Goal: Transaction & Acquisition: Purchase product/service

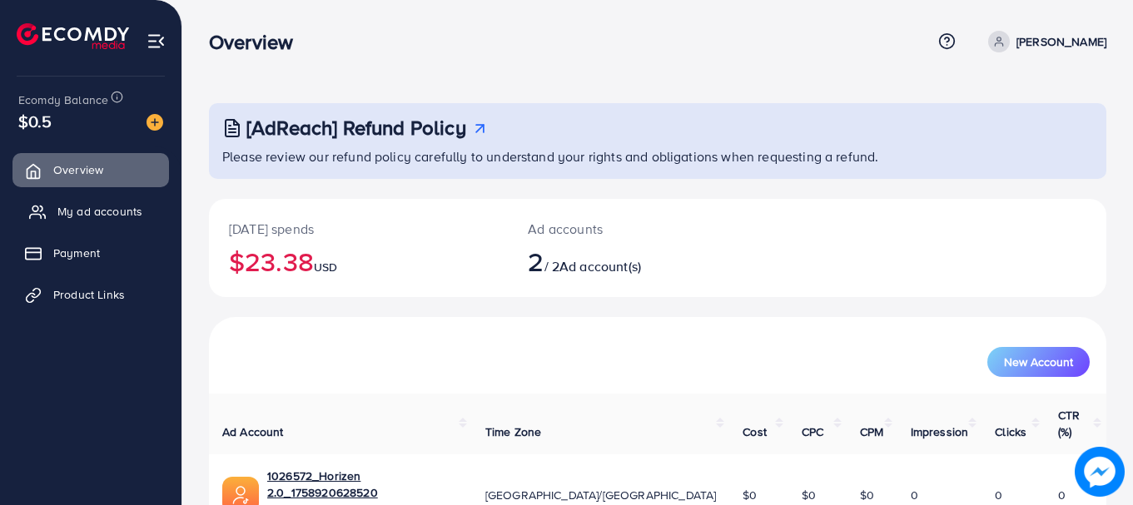
click at [92, 206] on span "My ad accounts" at bounding box center [99, 211] width 85 height 17
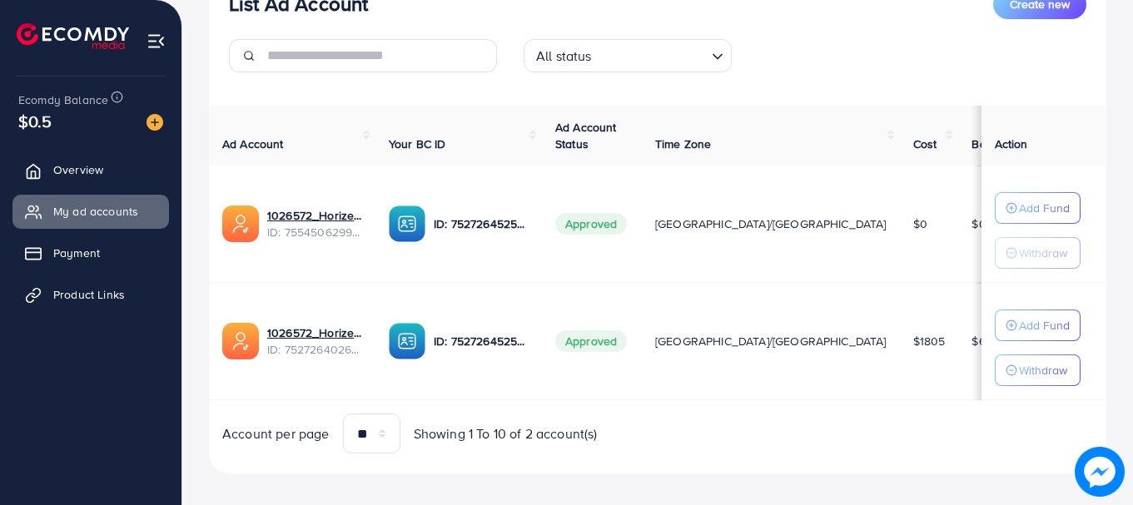
scroll to position [246, 0]
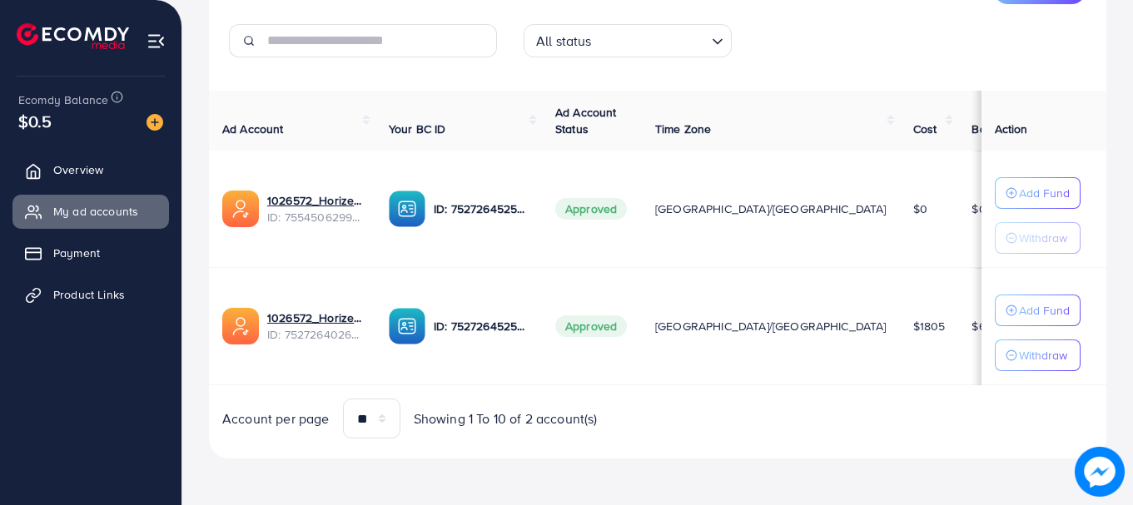
click at [971, 327] on span "$6.43" at bounding box center [986, 326] width 30 height 17
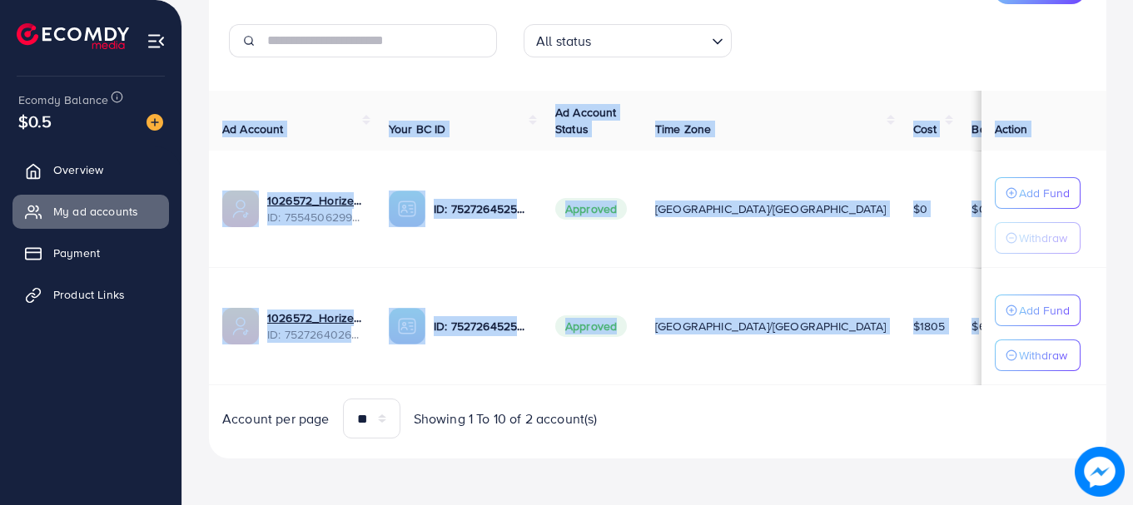
click at [971, 327] on span "$6.43" at bounding box center [986, 326] width 30 height 17
click at [958, 327] on td "$6.43" at bounding box center [993, 326] width 71 height 117
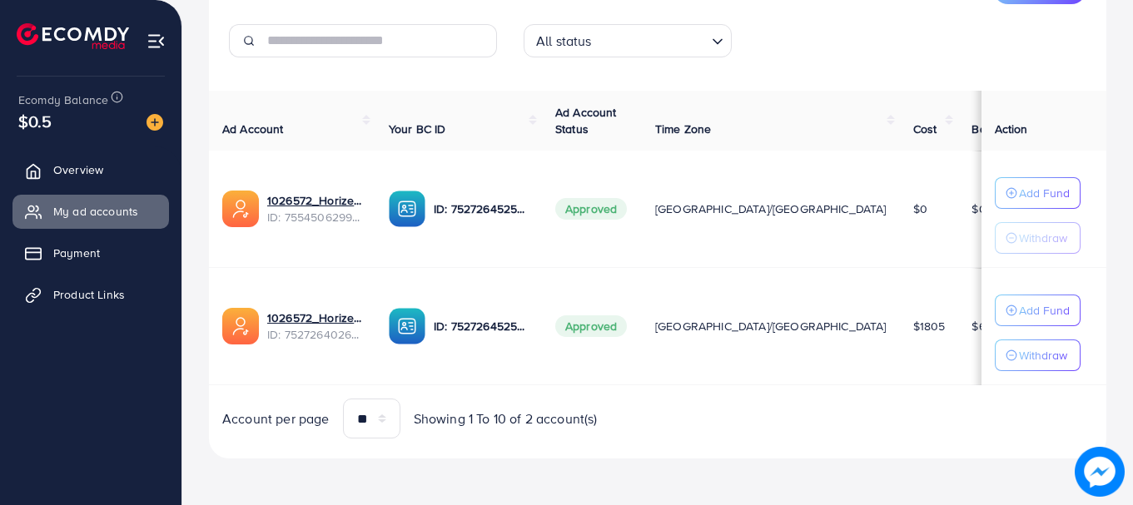
click at [913, 322] on span "$1805" at bounding box center [929, 326] width 32 height 17
click at [900, 331] on td "$1805" at bounding box center [929, 326] width 59 height 117
click at [87, 172] on span "Overview" at bounding box center [82, 169] width 50 height 17
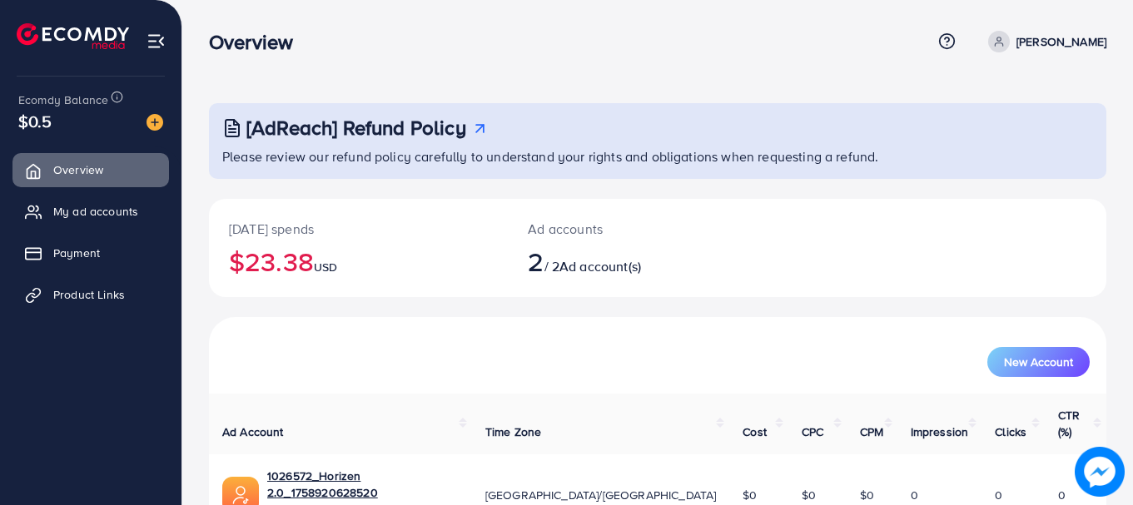
scroll to position [133, 0]
click at [68, 205] on span "My ad accounts" at bounding box center [99, 211] width 85 height 17
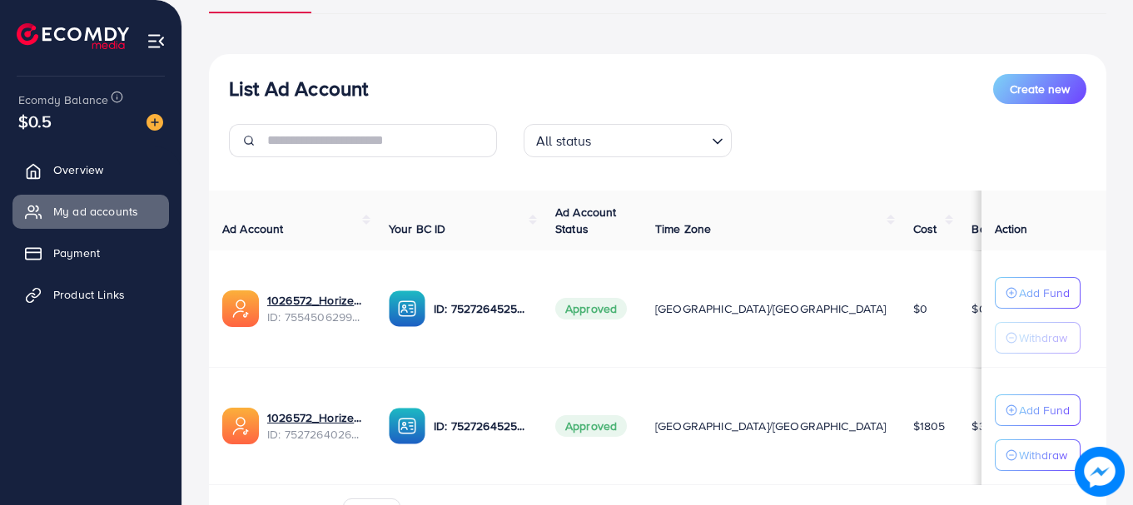
scroll to position [246, 0]
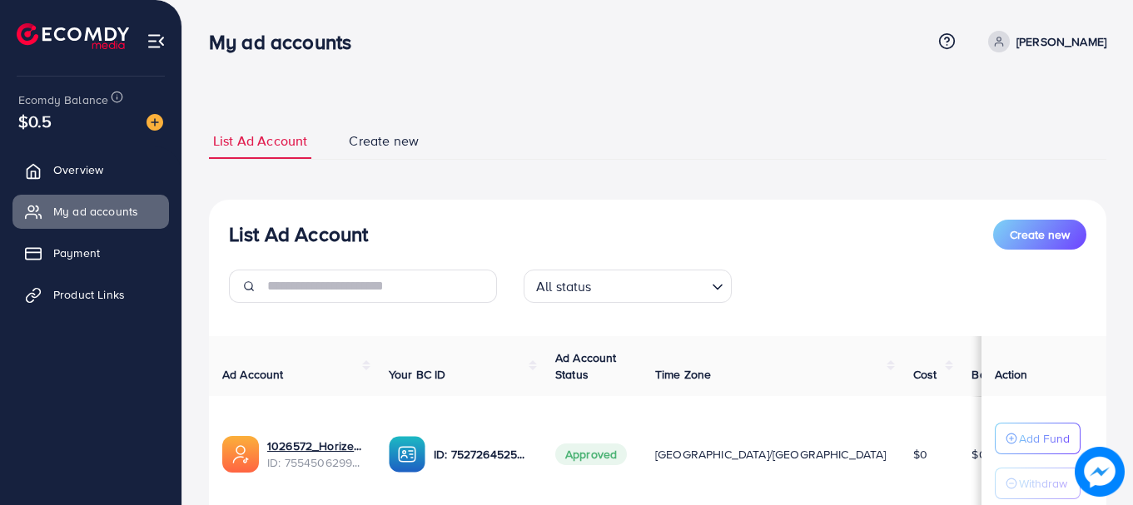
click at [103, 161] on span "Overview" at bounding box center [78, 169] width 50 height 17
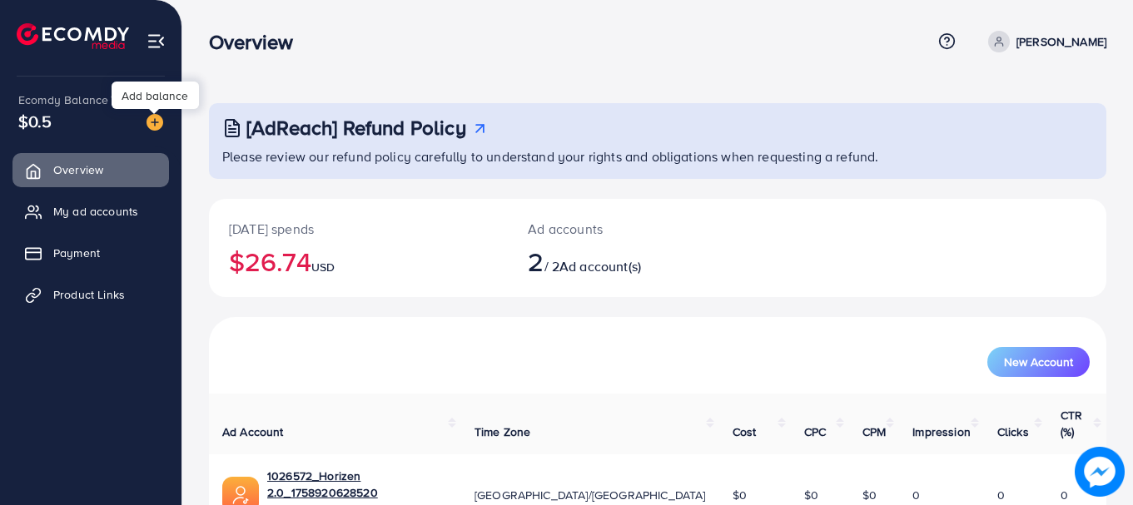
click at [158, 116] on img at bounding box center [155, 122] width 17 height 17
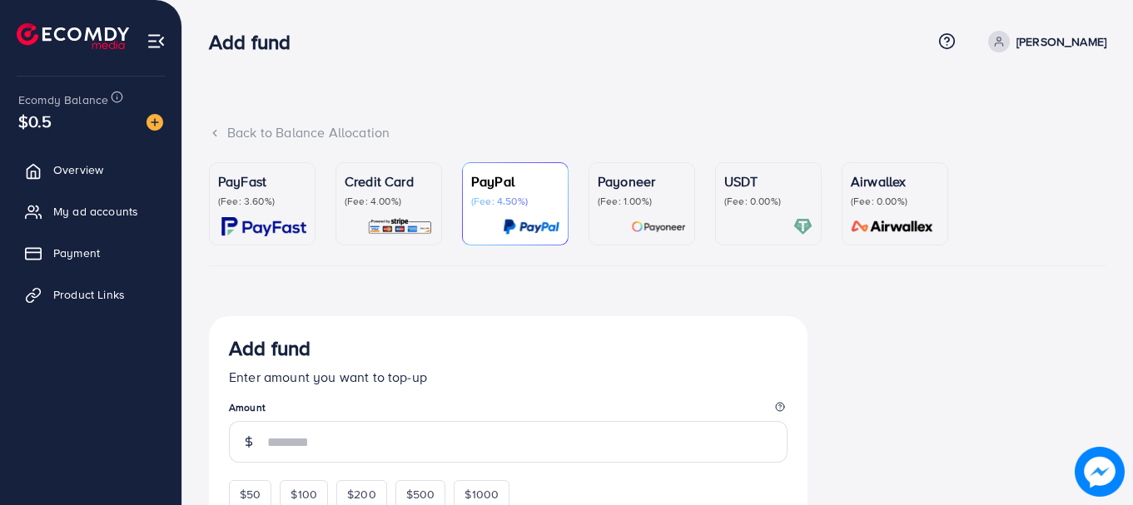
click at [290, 200] on p "(Fee: 3.60%)" at bounding box center [262, 201] width 88 height 13
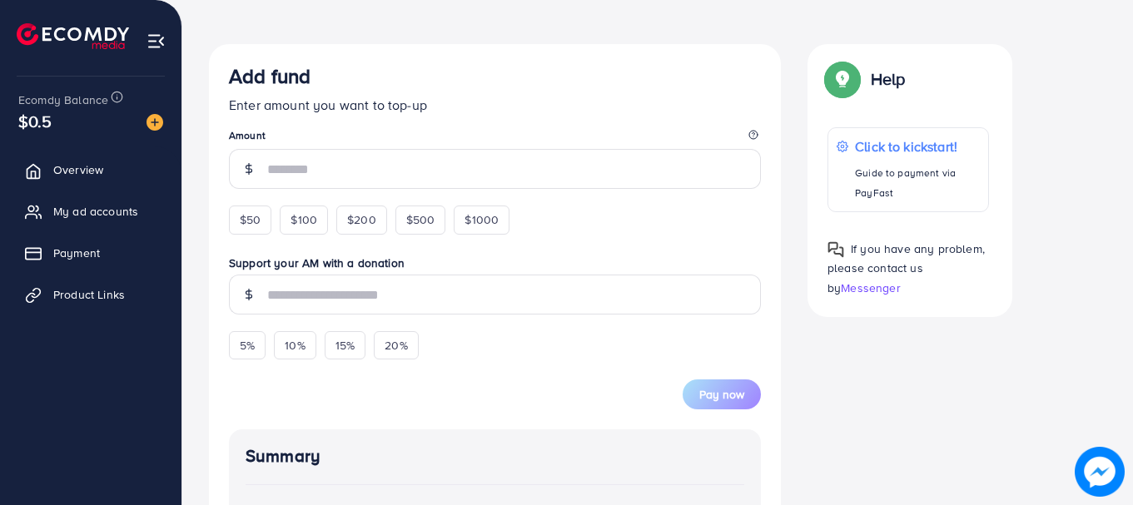
scroll to position [283, 0]
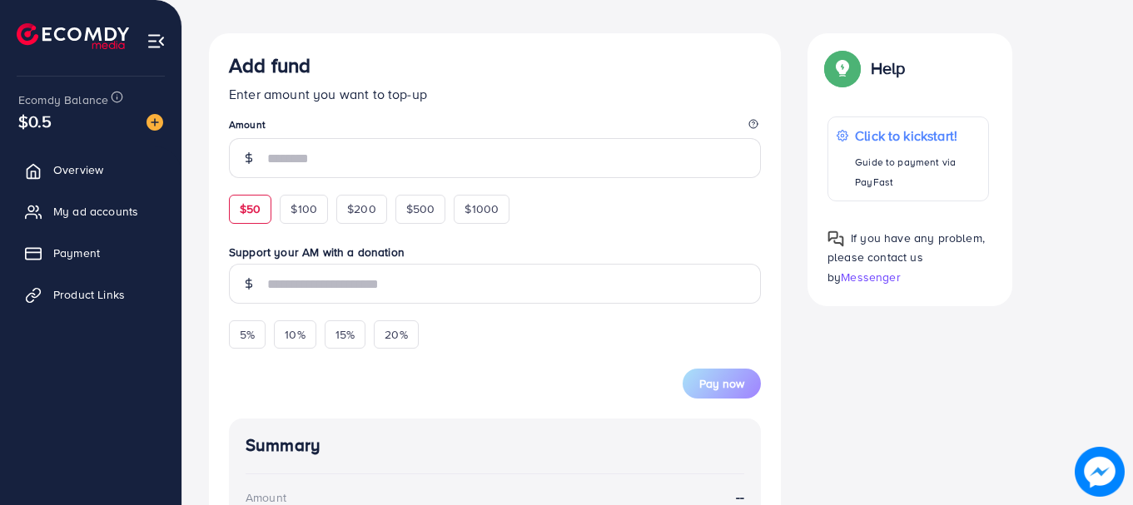
click at [256, 223] on div "$50" at bounding box center [250, 209] width 42 height 28
type input "**"
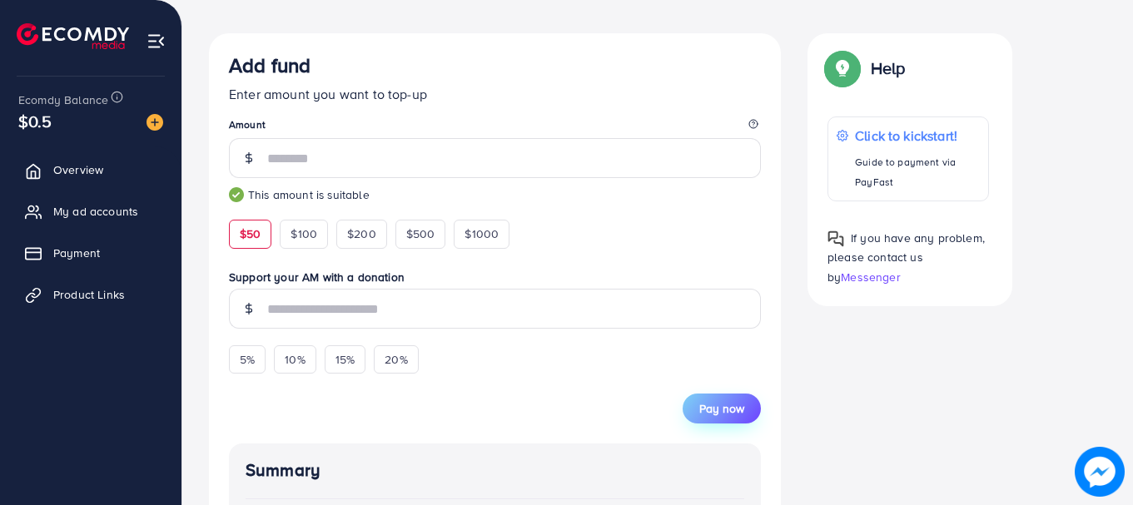
click at [710, 410] on span "Pay now" at bounding box center [721, 408] width 45 height 17
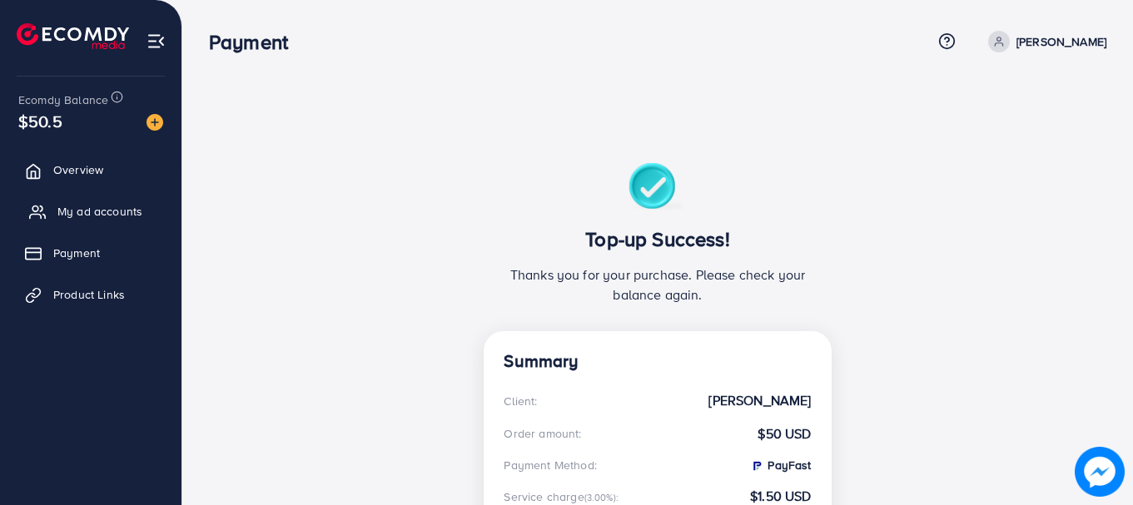
click at [57, 214] on span "My ad accounts" at bounding box center [99, 211] width 85 height 17
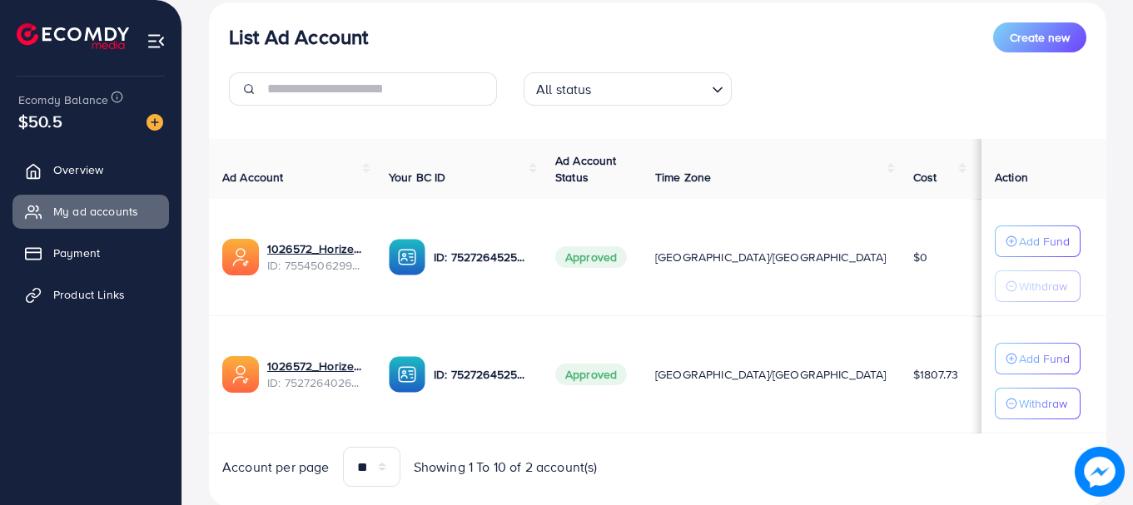
scroll to position [246, 0]
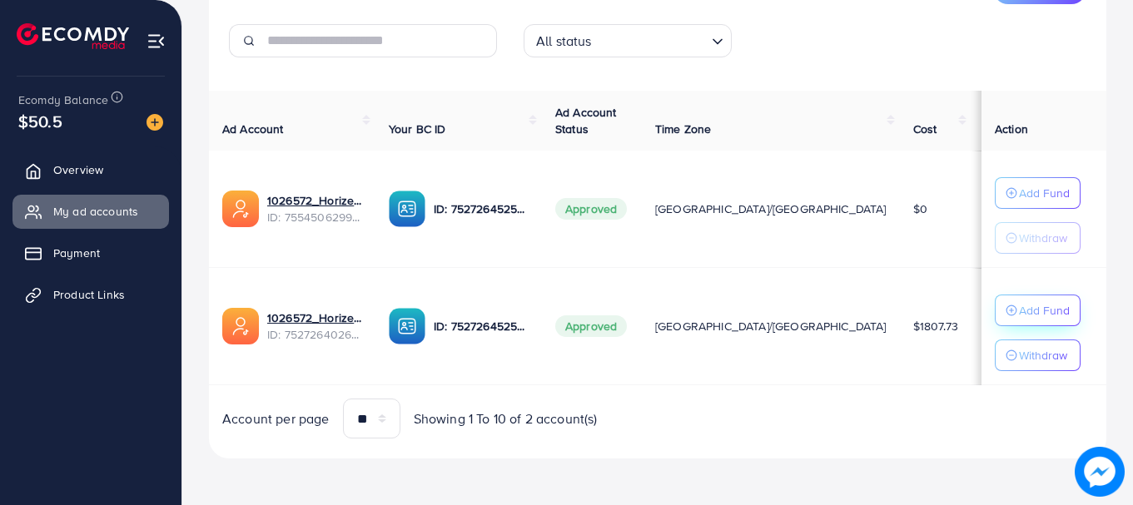
click at [1032, 316] on p "Add Fund" at bounding box center [1044, 310] width 51 height 20
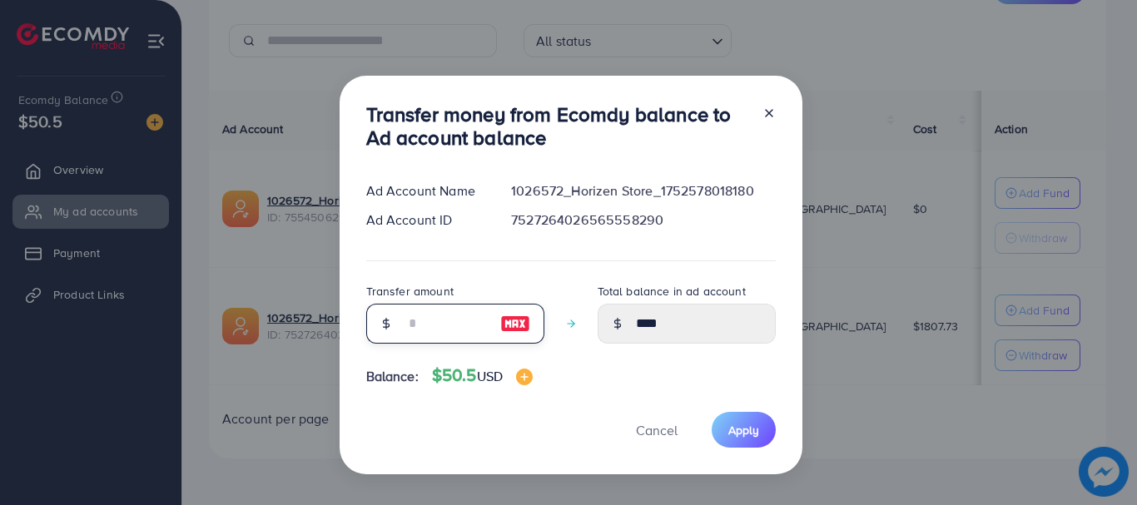
click at [478, 314] on input "number" at bounding box center [446, 324] width 83 height 40
type input "**"
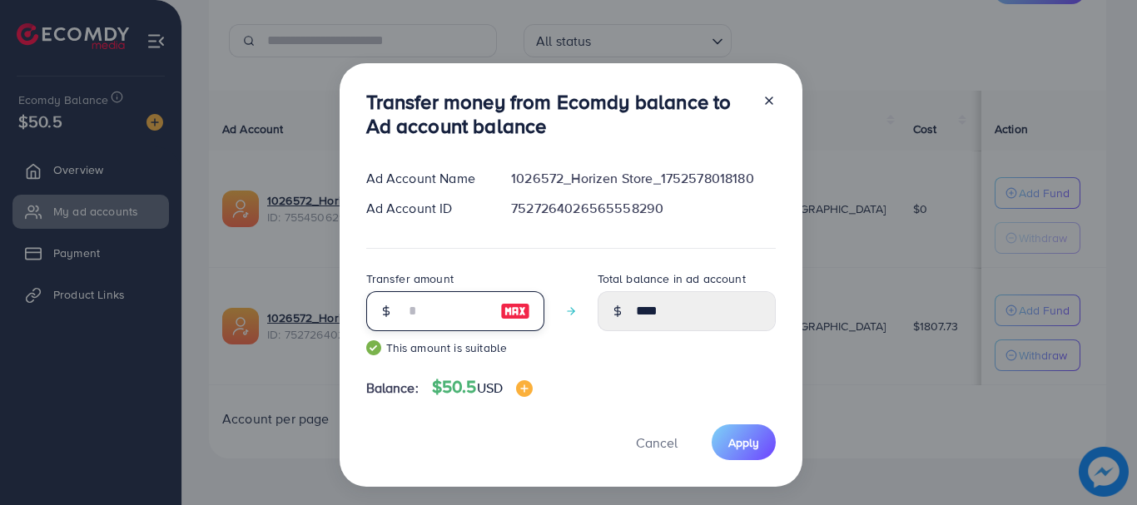
type input "*****"
type input "**"
click at [738, 449] on span "Apply" at bounding box center [743, 443] width 31 height 17
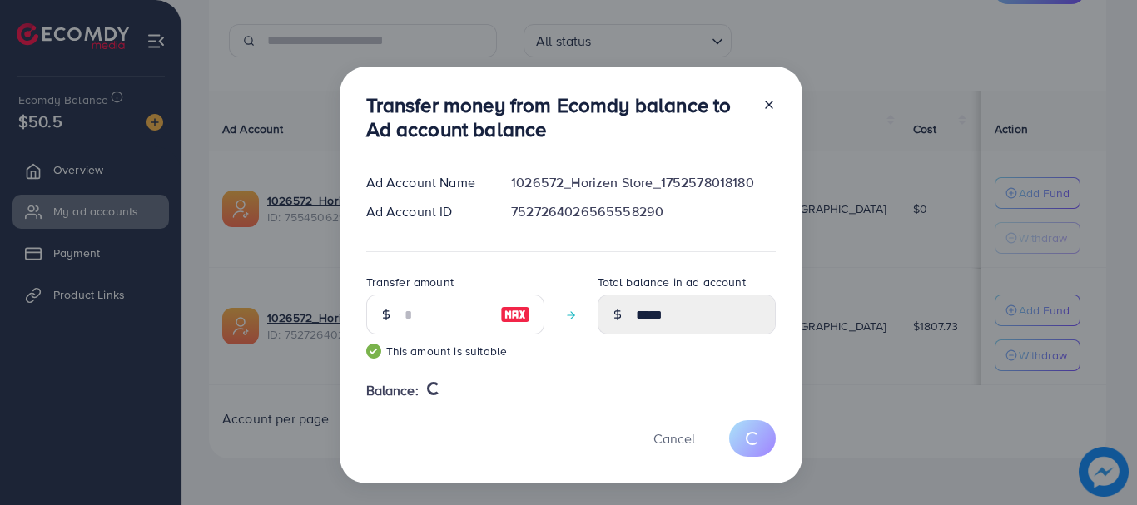
type input "****"
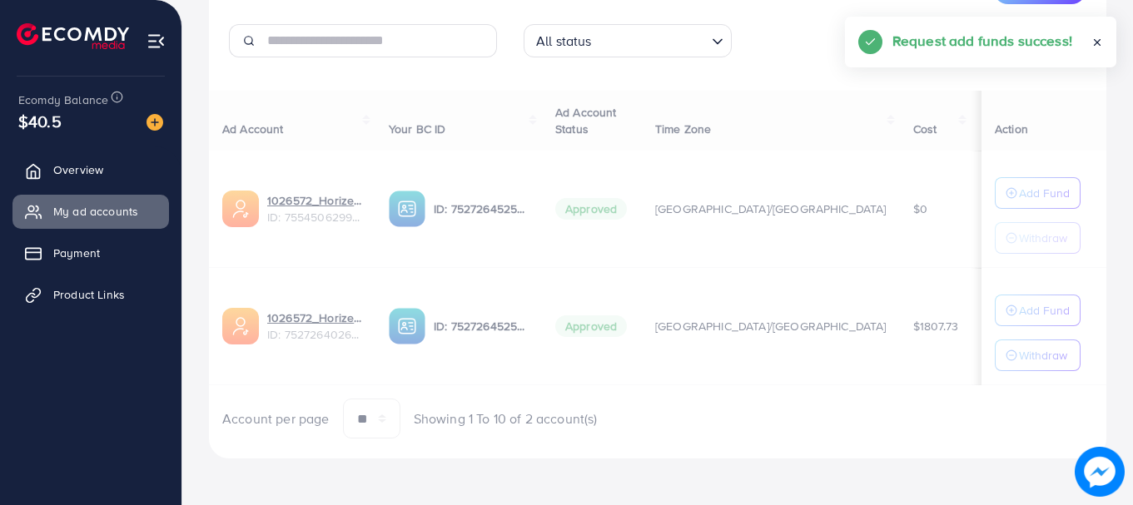
click at [69, 178] on span "Overview" at bounding box center [78, 169] width 50 height 17
